Goal: Find specific page/section: Find specific page/section

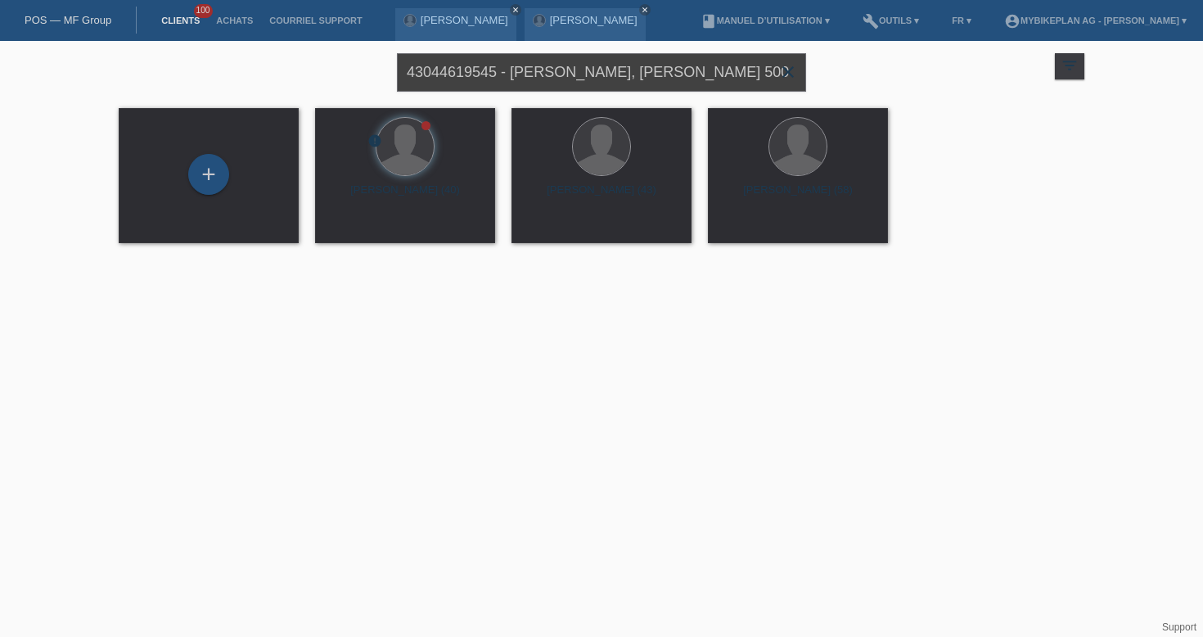
click at [506, 71] on input "43044619545 - Yousri Ztouti, Raymon Hardray 500" at bounding box center [601, 72] width 409 height 38
paste input "100716173 - Thierry Reuteler, HNF Nicolai XD4 Eco Naked"
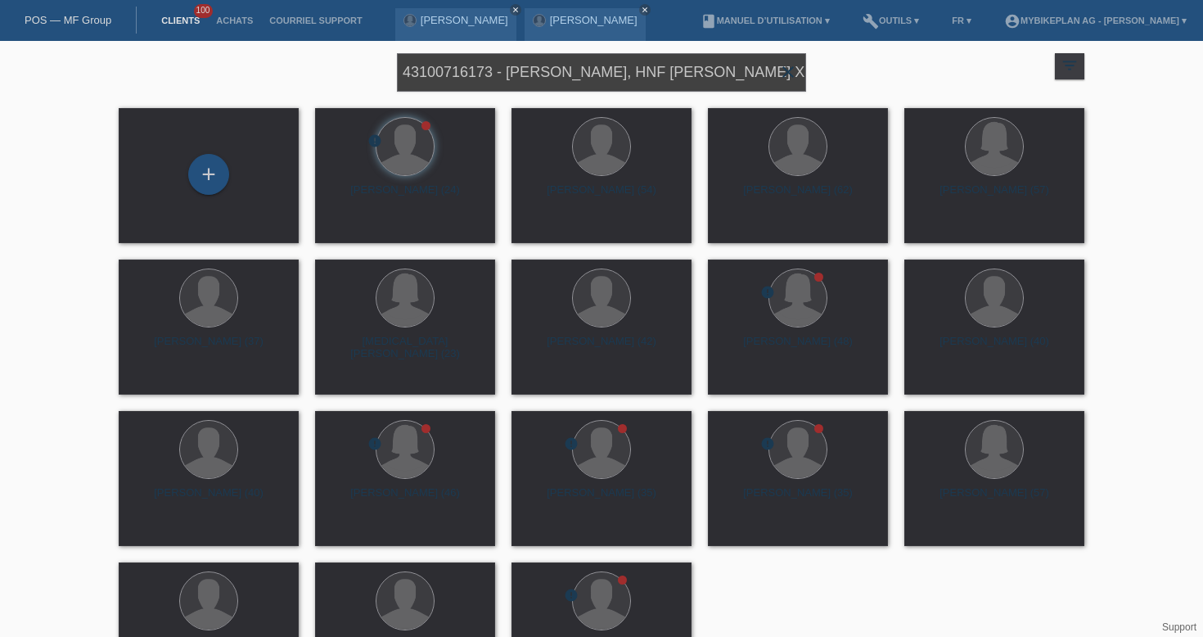
click at [693, 73] on input "43100716173 - Thierry Reuteler, HNF Nicolai XD4 Eco Naked" at bounding box center [601, 72] width 409 height 38
drag, startPoint x: 616, startPoint y: 68, endPoint x: 875, endPoint y: 80, distance: 258.9
click at [875, 80] on div "43100716173 - Thierry Reuteler, HNF Nicolai XD4 Eco Naked close filter_list vie…" at bounding box center [601, 70] width 982 height 59
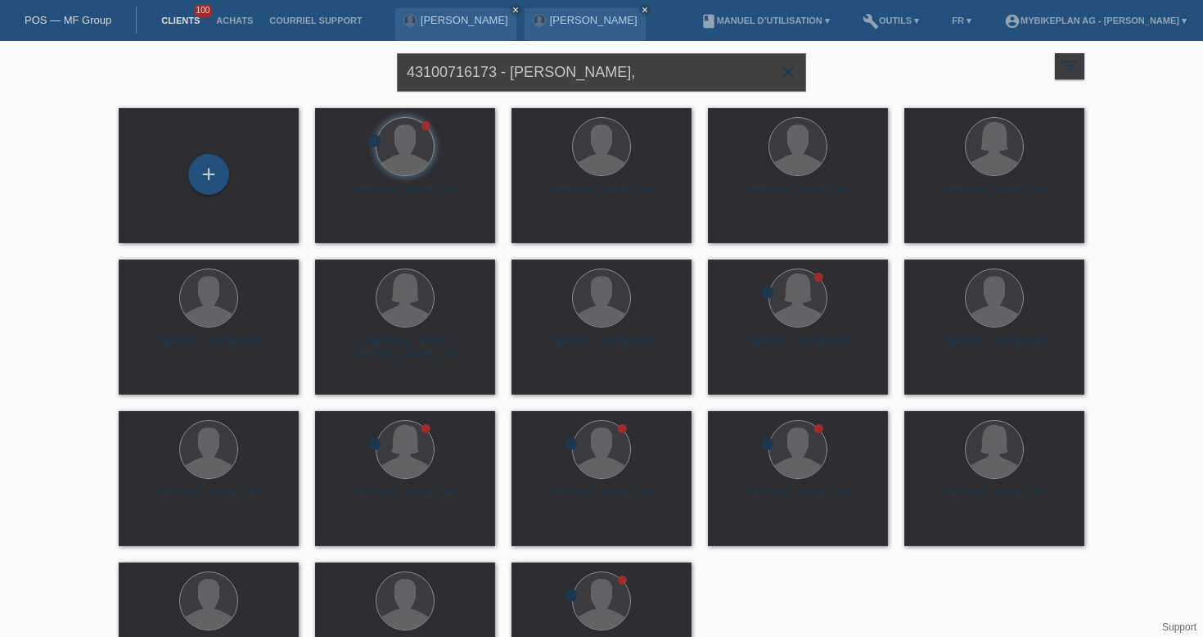
type input "43100716173 - Thierry Reuteler,"
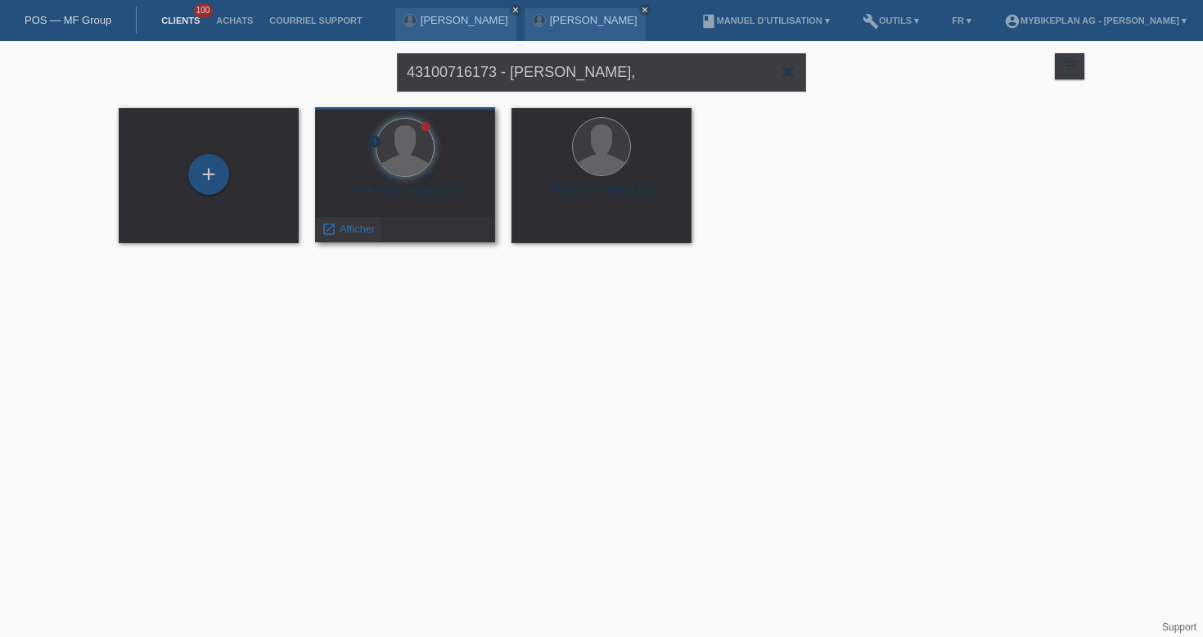
click at [346, 229] on span "Afficher" at bounding box center [358, 229] width 36 height 12
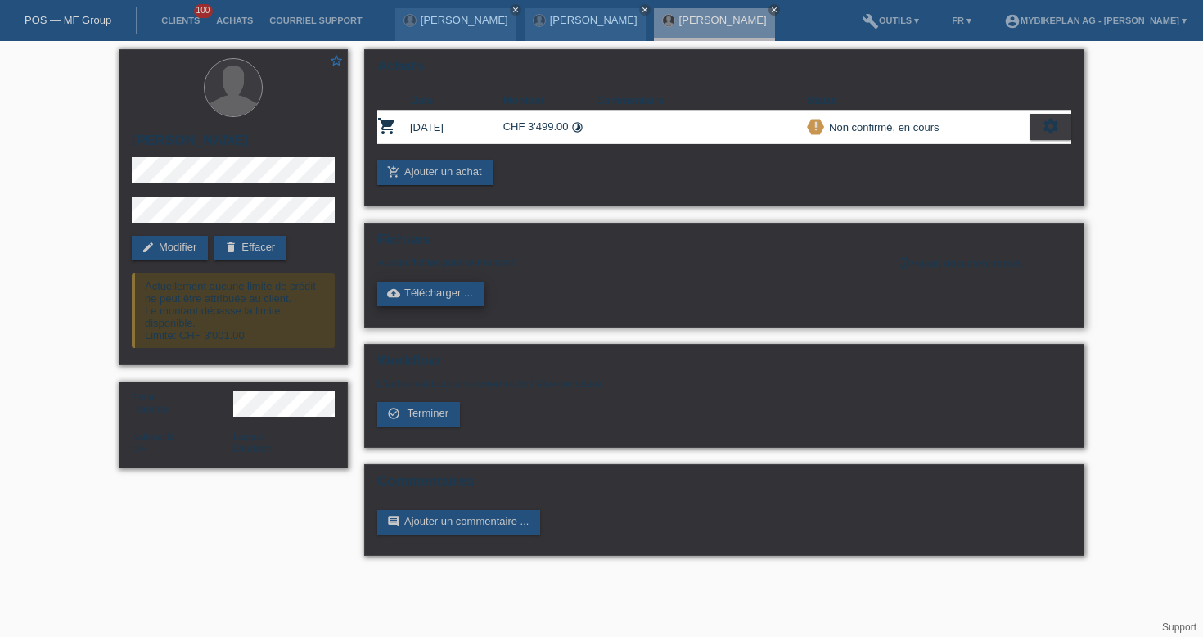
click at [463, 291] on link "cloud_upload Télécharger ..." at bounding box center [430, 294] width 107 height 25
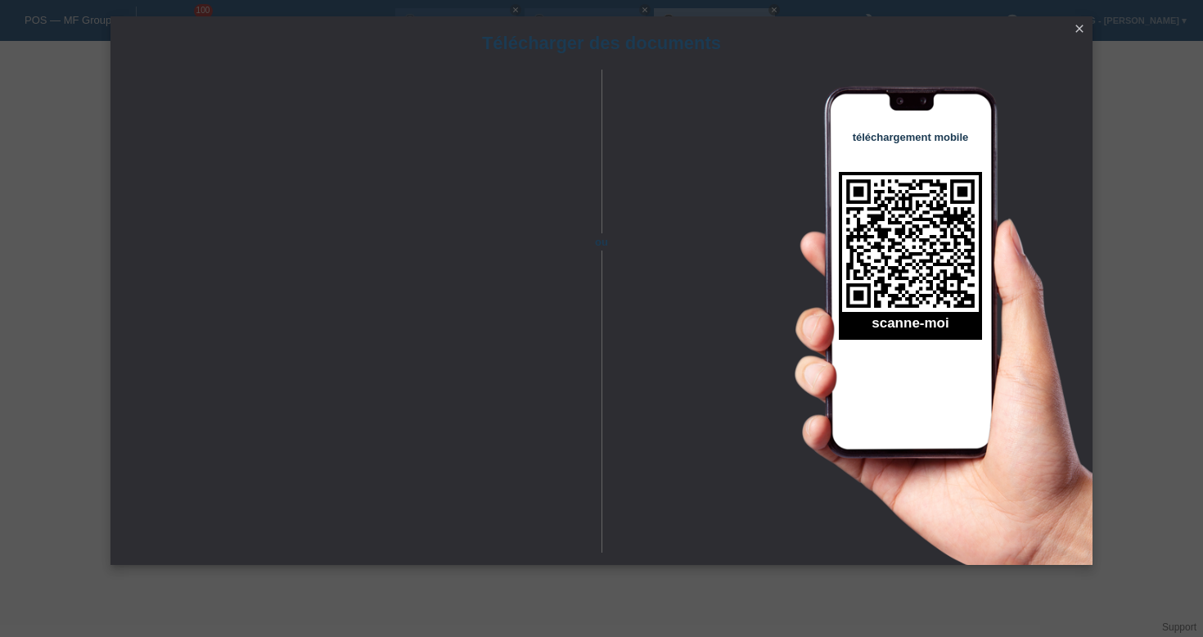
click at [1082, 29] on icon "close" at bounding box center [1079, 28] width 13 height 13
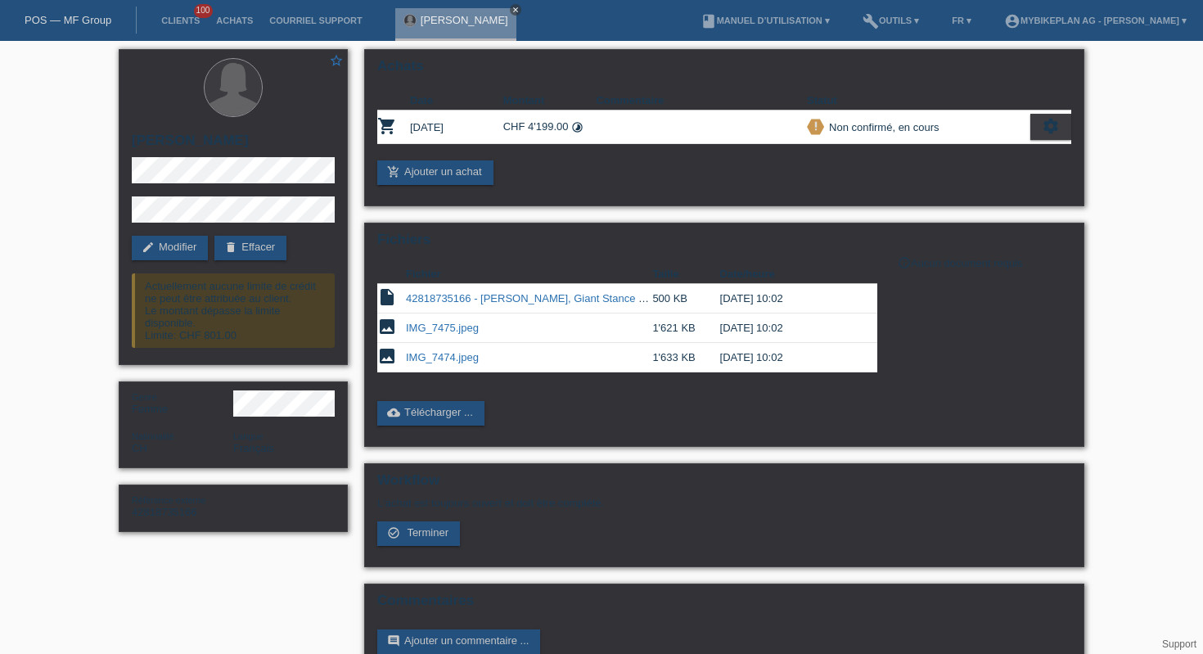
click at [510, 9] on link "close" at bounding box center [515, 9] width 11 height 11
click at [70, 29] on div "POS — MF Group" at bounding box center [68, 20] width 137 height 27
click at [83, 18] on link "POS — MF Group" at bounding box center [68, 20] width 87 height 12
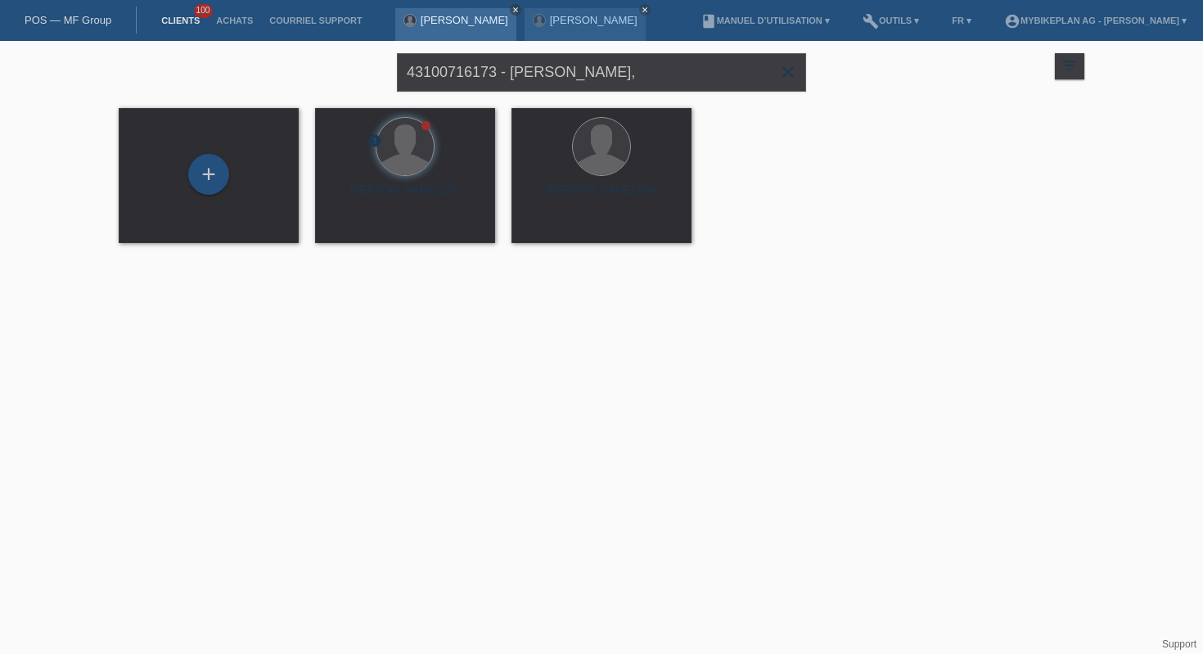
click at [512, 7] on icon "close" at bounding box center [516, 10] width 8 height 8
click at [520, 8] on icon "close" at bounding box center [516, 10] width 8 height 8
click at [787, 74] on icon "close" at bounding box center [788, 72] width 20 height 20
